Goal: Entertainment & Leisure: Consume media (video, audio)

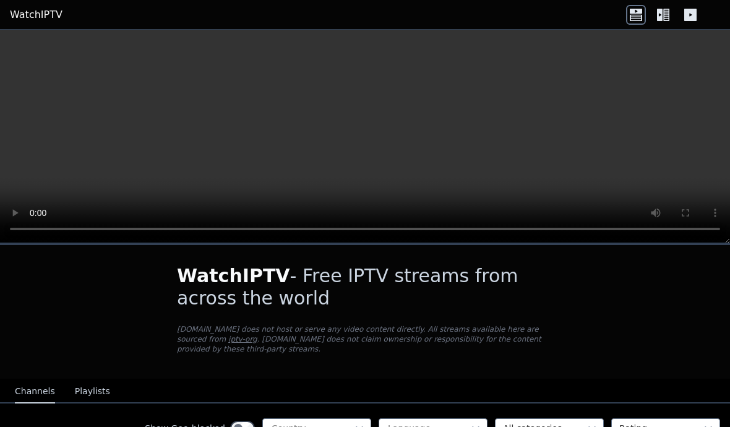
click at [376, 135] on video at bounding box center [365, 136] width 730 height 213
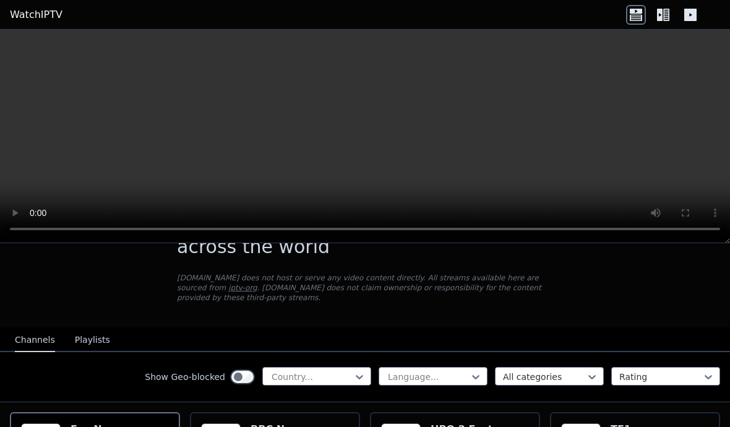
scroll to position [95, 0]
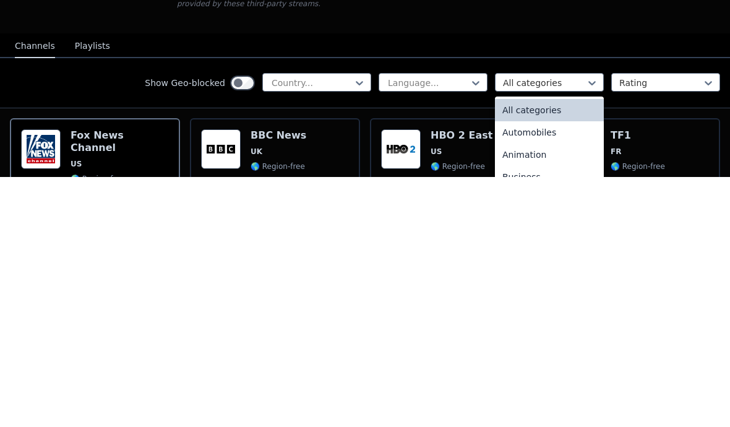
click at [534, 349] on div "All categories" at bounding box center [549, 360] width 109 height 22
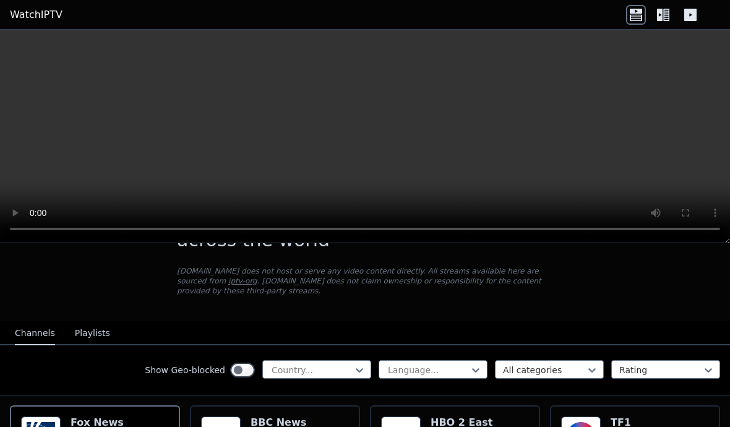
click at [100, 332] on button "Playlists" at bounding box center [92, 333] width 35 height 23
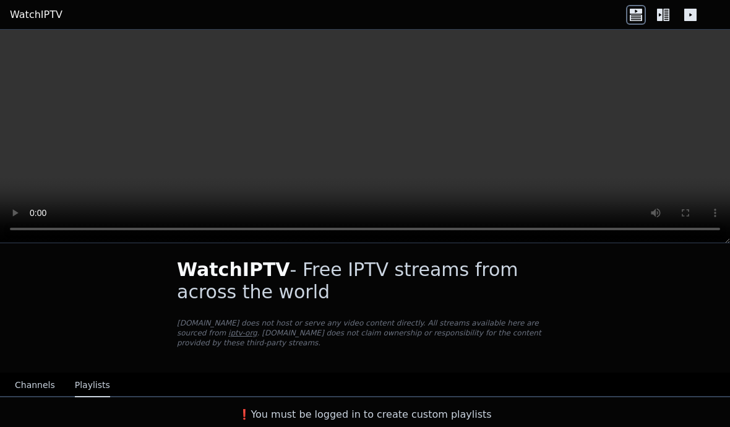
scroll to position [6, 0]
click at [28, 389] on button "Channels" at bounding box center [35, 384] width 40 height 23
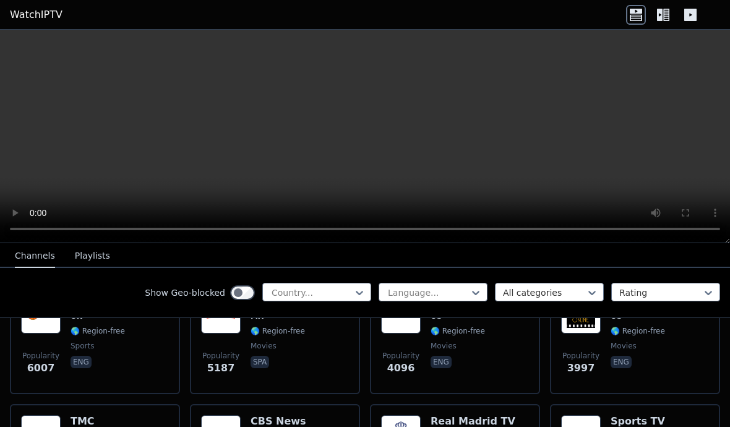
scroll to position [309, 0]
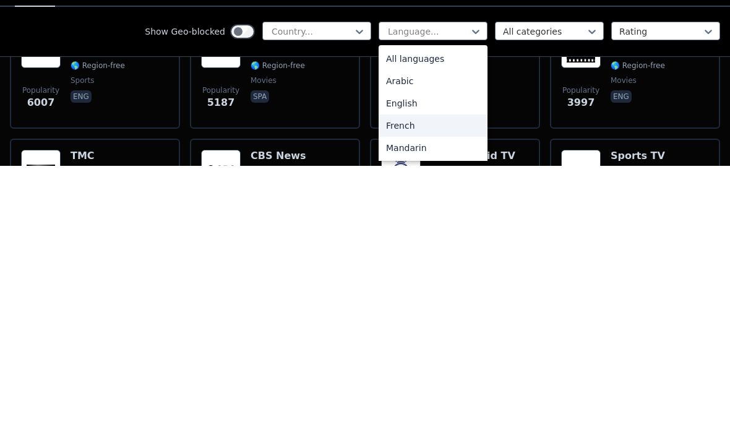
click at [404, 375] on div "French" at bounding box center [432, 386] width 109 height 22
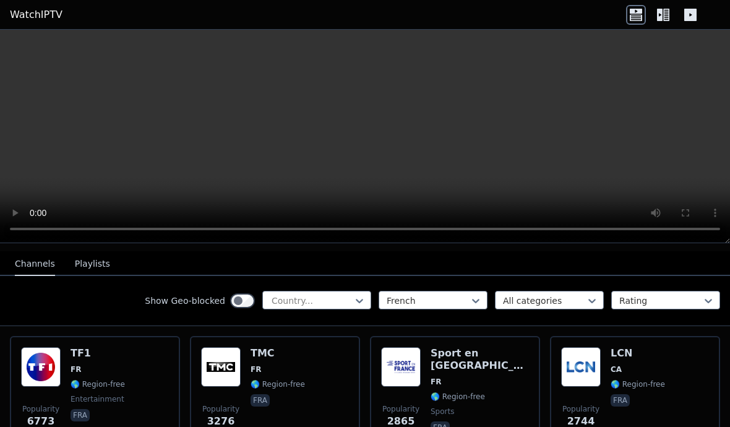
scroll to position [109, 0]
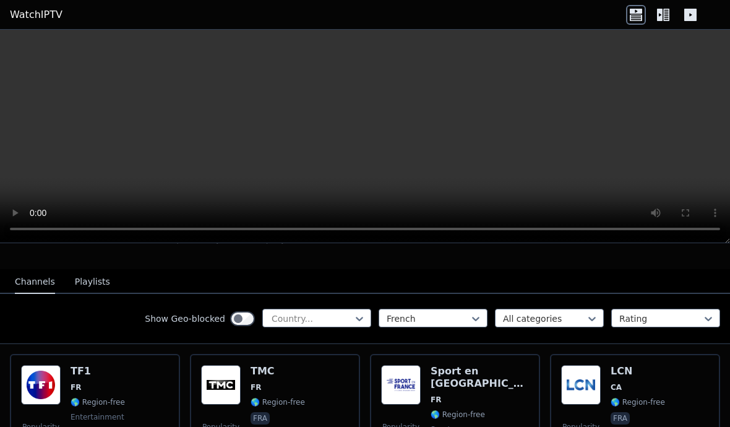
click at [634, 391] on span "CA" at bounding box center [637, 387] width 54 height 10
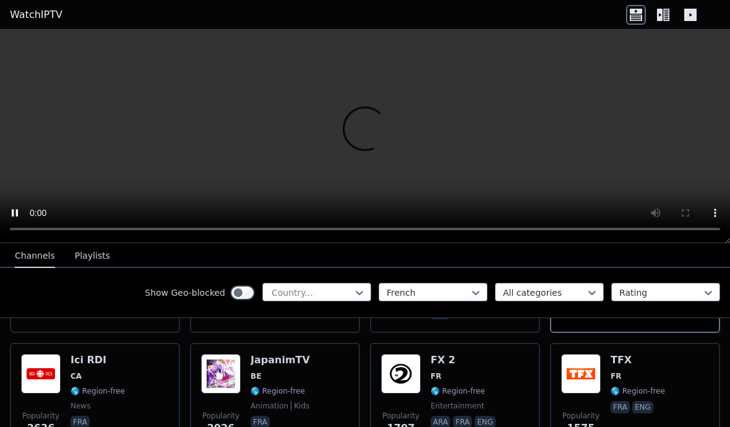
scroll to position [243, 0]
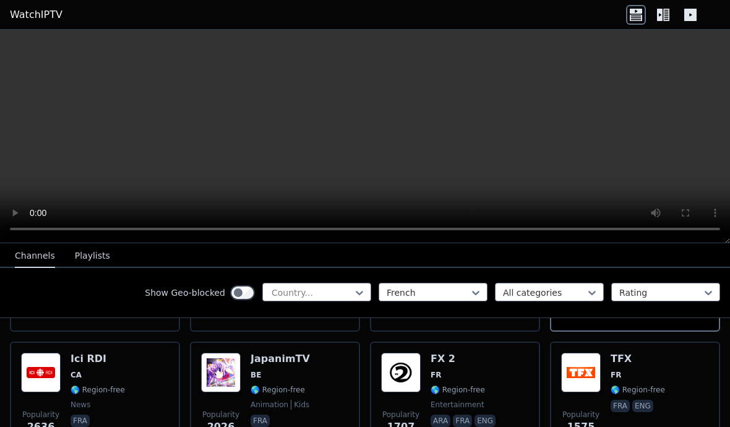
click at [126, 374] on div "Popularity [STREET_ADDRESS] 🌎 Region-free news fra" at bounding box center [95, 396] width 148 height 89
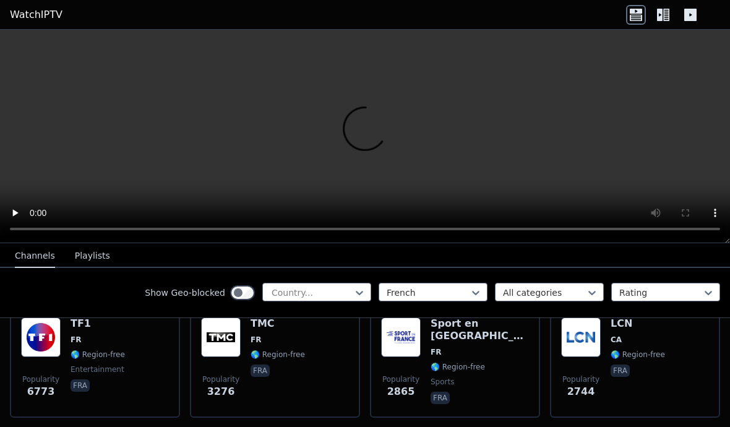
scroll to position [155, 0]
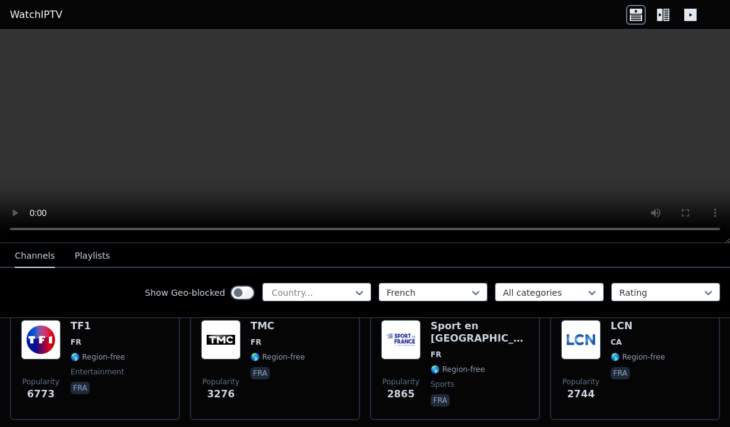
click at [122, 343] on span "FR" at bounding box center [97, 342] width 54 height 10
click at [304, 363] on div "Popularity 3276 TMC FR 🌎 Region-free fra" at bounding box center [275, 364] width 148 height 89
click at [481, 364] on span "🌎 Region-free" at bounding box center [457, 369] width 54 height 10
click at [645, 349] on div "LCN CA 🌎 Region-free fra" at bounding box center [637, 364] width 54 height 89
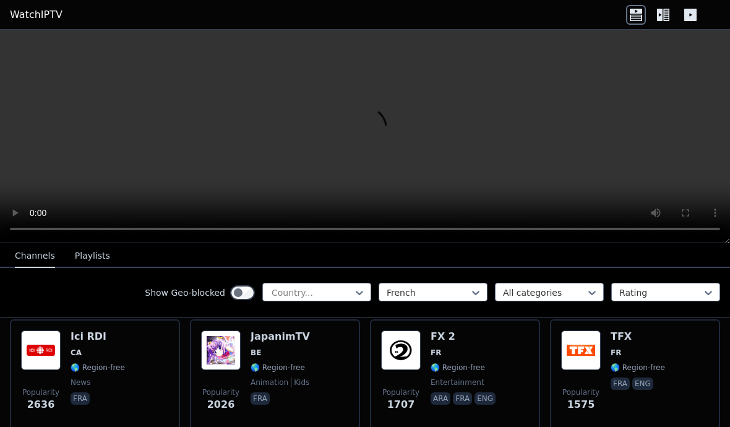
scroll to position [267, 0]
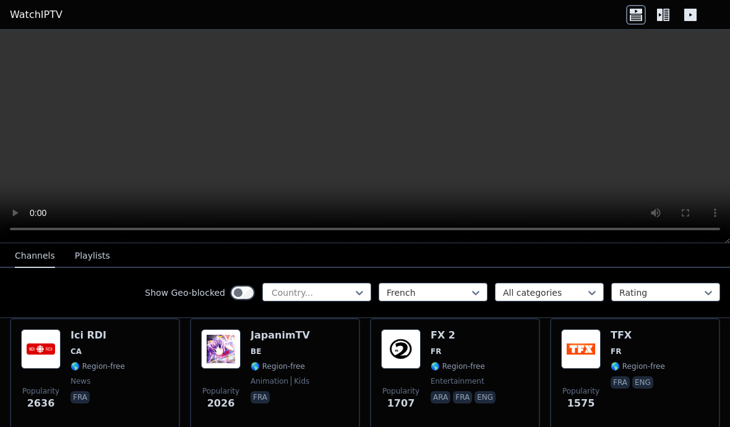
click at [105, 368] on span "🌎 Region-free" at bounding box center [97, 366] width 54 height 10
click at [318, 372] on div "Popularity 2026 JapanimTV BE 🌎 Region-free animation kids fra" at bounding box center [275, 373] width 148 height 89
click at [480, 356] on span "FR" at bounding box center [463, 351] width 67 height 10
click at [650, 359] on div "TFX FR 🌎 Region-free fra eng" at bounding box center [637, 373] width 54 height 89
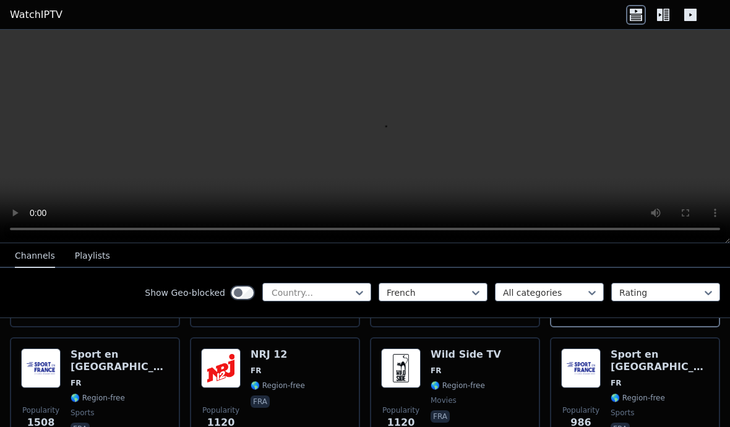
scroll to position [369, 0]
click at [124, 407] on span "sports" at bounding box center [119, 412] width 98 height 10
click at [284, 378] on div "NRJ 12 FR 🌎 Region-free fra" at bounding box center [277, 392] width 54 height 89
click at [451, 378] on div "Wild Side TV FR 🌎 Region-free movies fra" at bounding box center [465, 392] width 70 height 89
click at [308, 377] on div "Popularity 1120 NRJ 12 FR 🌎 Region-free fra" at bounding box center [275, 392] width 148 height 89
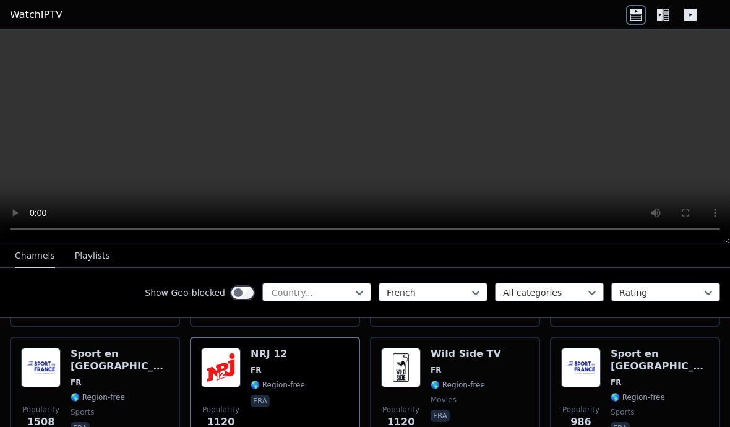
click at [464, 375] on div "Wild Side TV FR 🌎 Region-free movies fra" at bounding box center [465, 392] width 70 height 89
click at [667, 377] on span "FR" at bounding box center [659, 382] width 98 height 10
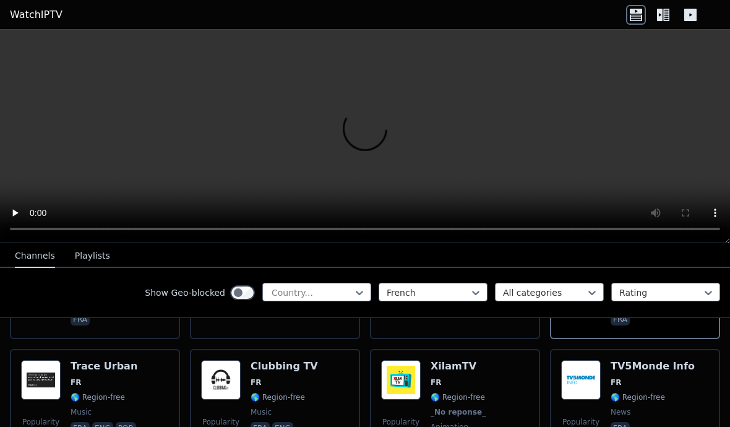
scroll to position [479, 0]
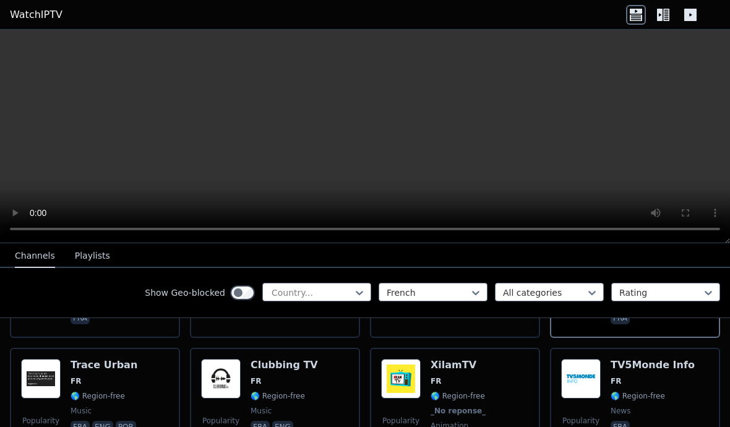
click at [137, 402] on div "Popularity 881 Trace Urban FR 🌎 Region-free music fra eng por" at bounding box center [95, 405] width 148 height 92
click at [318, 381] on div "Popularity 829 Clubbing TV FR 🌎 Region-free music fra eng" at bounding box center [275, 405] width 148 height 92
click at [493, 385] on div "Popularity 804 XilamTV FR 🌎 Region-free _No reponse_ animation fra" at bounding box center [455, 405] width 148 height 92
click at [660, 380] on span "FR" at bounding box center [652, 381] width 84 height 10
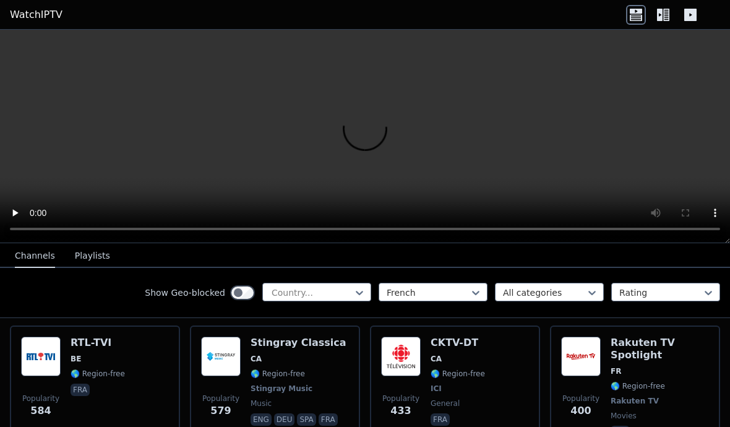
scroll to position [625, 0]
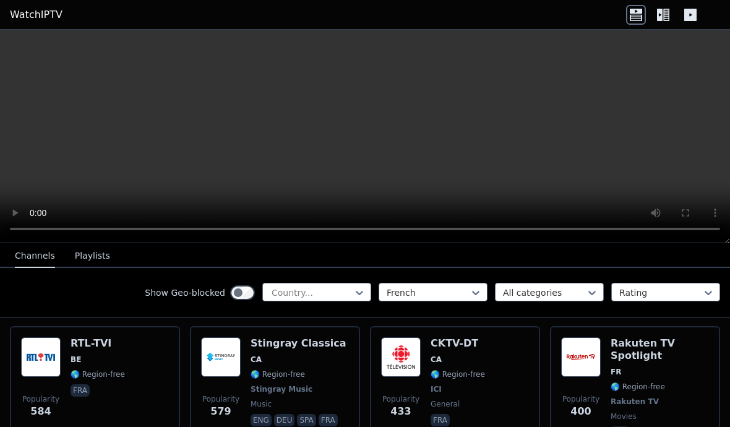
click at [132, 378] on div "Popularity 584 RTL-TVI BE 🌎 Region-free fra" at bounding box center [95, 389] width 148 height 104
click at [317, 373] on span "🌎 Region-free" at bounding box center [298, 374] width 96 height 10
click at [484, 376] on div "Popularity 433 CKTV-DT [GEOGRAPHIC_DATA] 🌎 Region-free ICI general fra" at bounding box center [455, 389] width 148 height 104
click at [659, 375] on span "FR" at bounding box center [659, 372] width 98 height 10
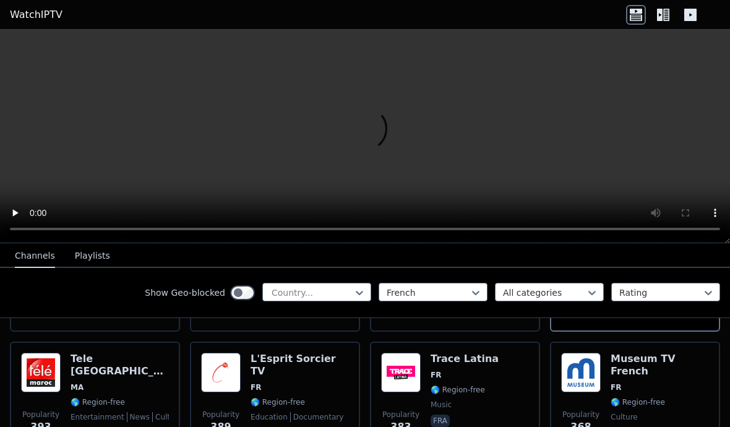
scroll to position [748, 0]
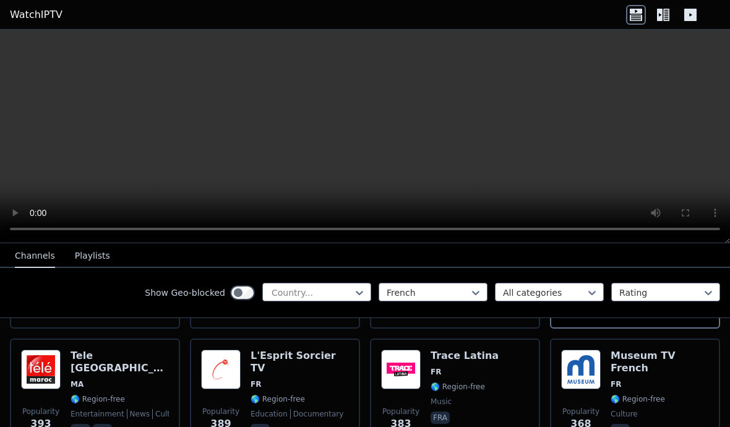
click at [137, 378] on div "Tele [GEOGRAPHIC_DATA] [GEOGRAPHIC_DATA] 🌎 Region-free entertainment news cultu…" at bounding box center [119, 393] width 98 height 89
click at [335, 380] on div "L'Esprit Sorcier TV FR 🌎 Region-free education documentary fra" at bounding box center [299, 393] width 98 height 89
click at [473, 382] on span "🌎 Region-free" at bounding box center [457, 387] width 54 height 10
click at [649, 394] on span "🌎 Region-free" at bounding box center [637, 399] width 54 height 10
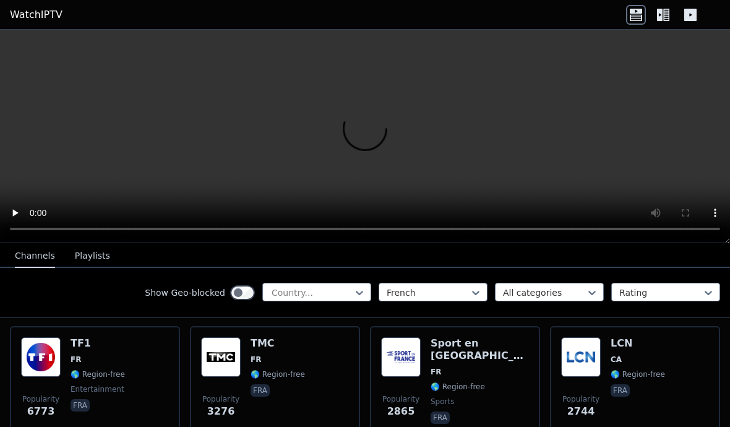
scroll to position [142, 0]
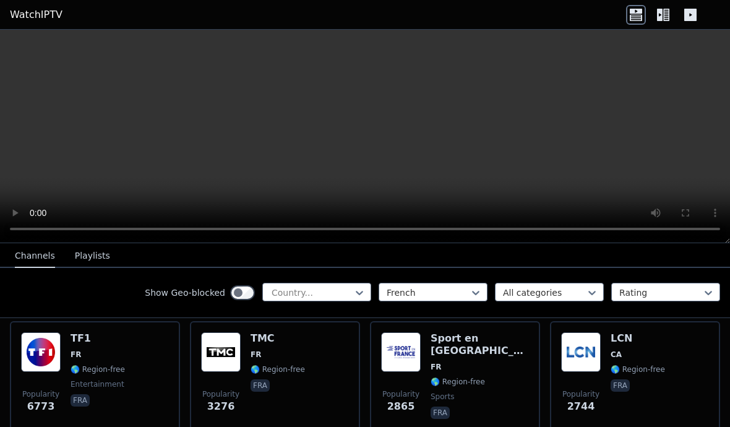
click at [493, 390] on div "Sport en [GEOGRAPHIC_DATA] FR 🌎 Region-free sports fra" at bounding box center [479, 376] width 98 height 89
click at [595, 362] on img at bounding box center [581, 352] width 40 height 40
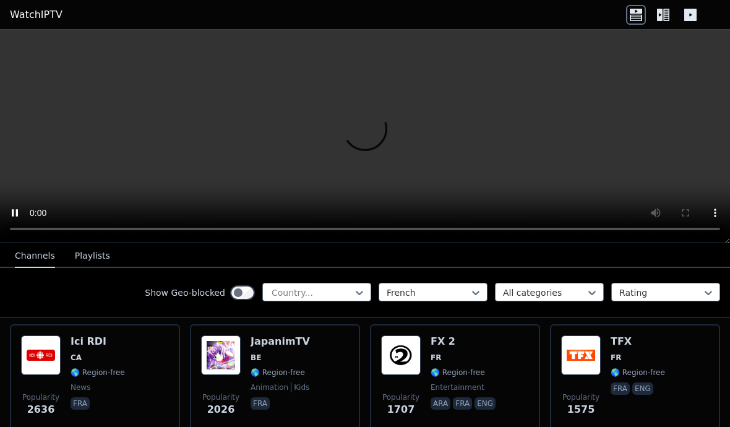
scroll to position [261, 0]
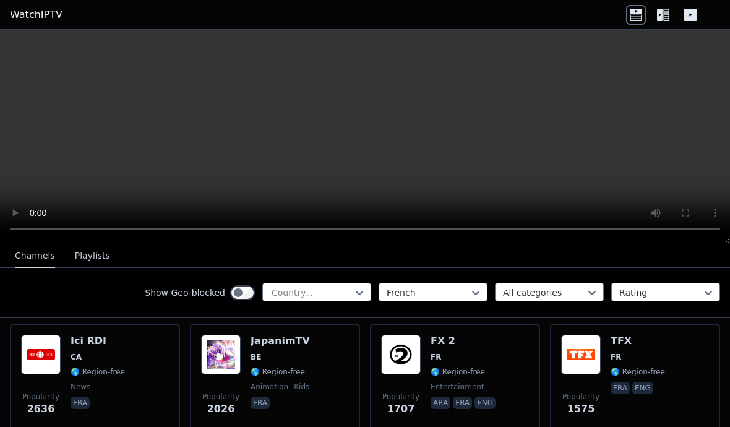
click at [129, 362] on div "Popularity [STREET_ADDRESS] 🌎 Region-free news fra" at bounding box center [95, 379] width 148 height 89
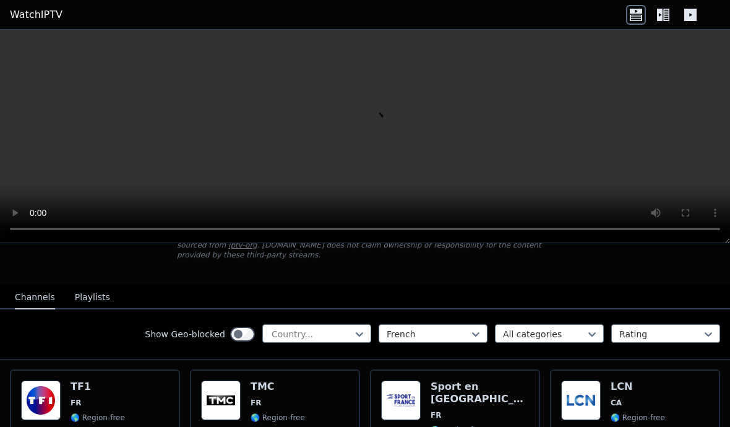
scroll to position [117, 0]
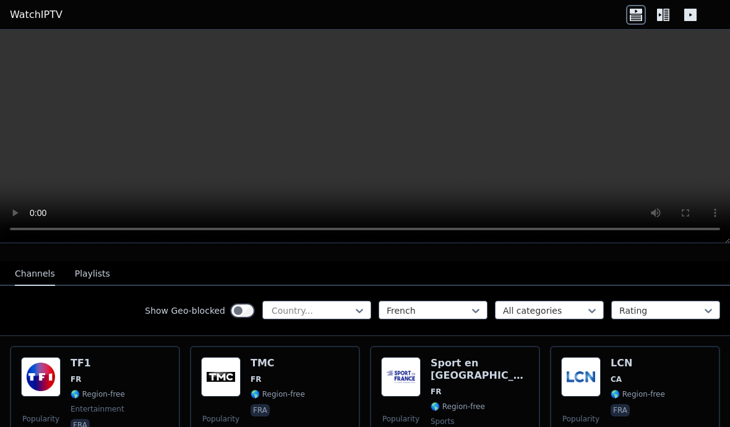
click at [615, 385] on div "LCN CA 🌎 Region-free fra" at bounding box center [637, 401] width 54 height 89
